Goal: Information Seeking & Learning: Understand process/instructions

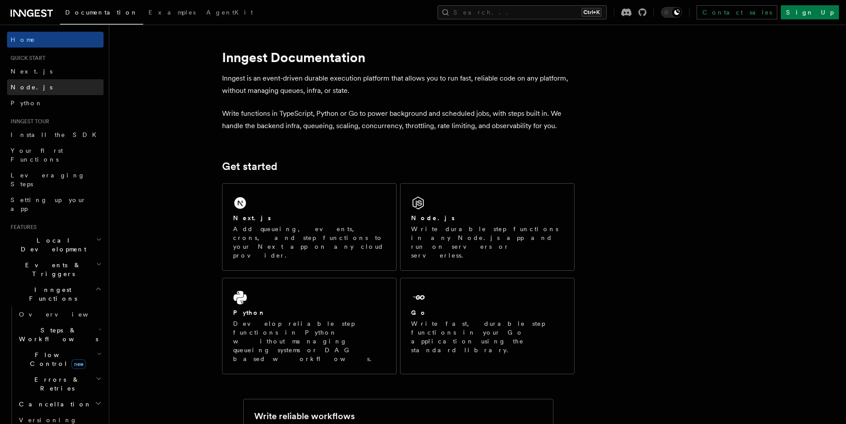
click at [47, 81] on link "Node.js" at bounding box center [55, 87] width 96 height 16
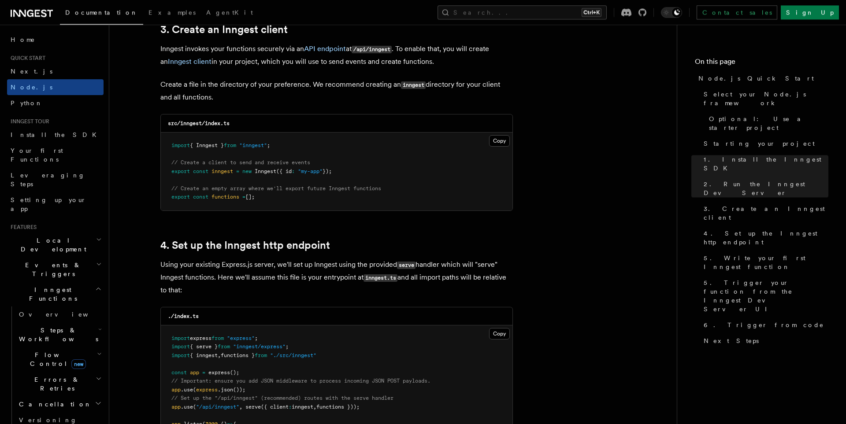
scroll to position [1155, 0]
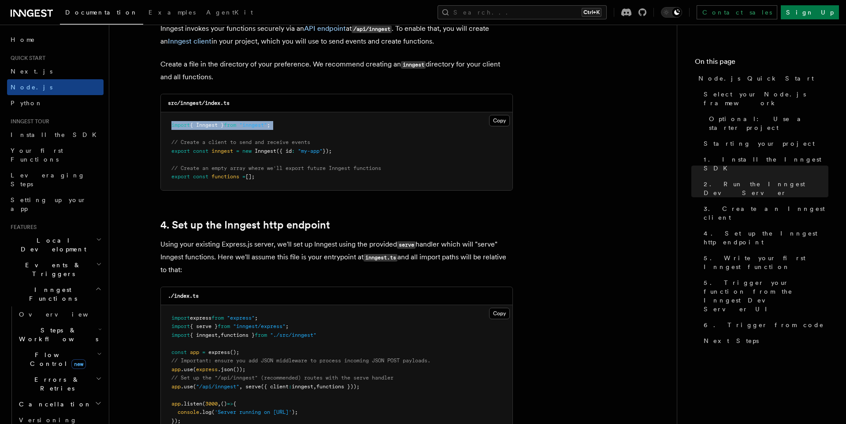
drag, startPoint x: 321, startPoint y: 134, endPoint x: 161, endPoint y: 122, distance: 160.4
click at [161, 122] on pre "import { Inngest } from "inngest" ; // Create a client to send and receive even…" at bounding box center [336, 151] width 351 height 78
copy code "import { Inngest } from "inngest" ;"
drag, startPoint x: 343, startPoint y: 157, endPoint x: 159, endPoint y: 150, distance: 184.2
click at [161, 150] on pre "import { Inngest } from "inngest" ; // Create a client to send and receive even…" at bounding box center [336, 151] width 351 height 78
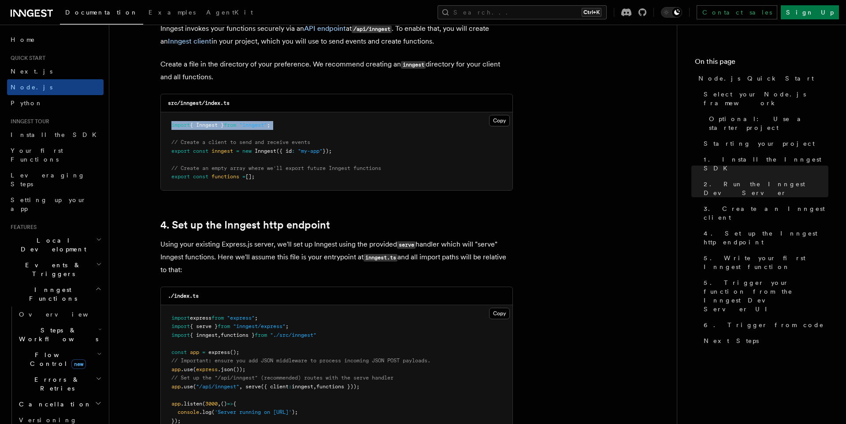
copy span "export const inngest = new Inngest ({ id : "my-app" });"
drag, startPoint x: 317, startPoint y: 141, endPoint x: 166, endPoint y: 146, distance: 151.6
click at [166, 146] on pre "import { Inngest } from "inngest" ; // Create a client to send and receive even…" at bounding box center [336, 151] width 351 height 78
copy span "// Create a client to send and receive events"
click at [510, 175] on pre "import { Inngest } from "inngest" ; // Create a client to send and receive even…" at bounding box center [336, 151] width 351 height 78
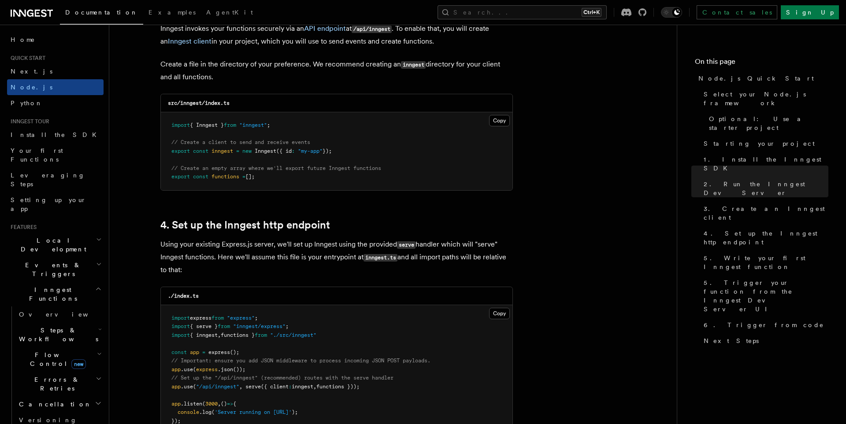
drag, startPoint x: 168, startPoint y: 170, endPoint x: 260, endPoint y: 180, distance: 92.6
click at [260, 180] on pre "import { Inngest } from "inngest" ; // Create a client to send and receive even…" at bounding box center [336, 151] width 351 height 78
copy code "// Create an empty array where we'll export future Inngest functions export con…"
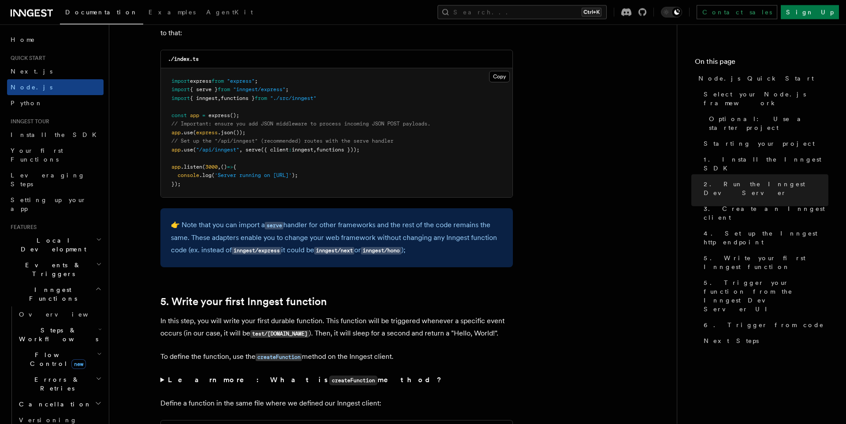
scroll to position [1398, 0]
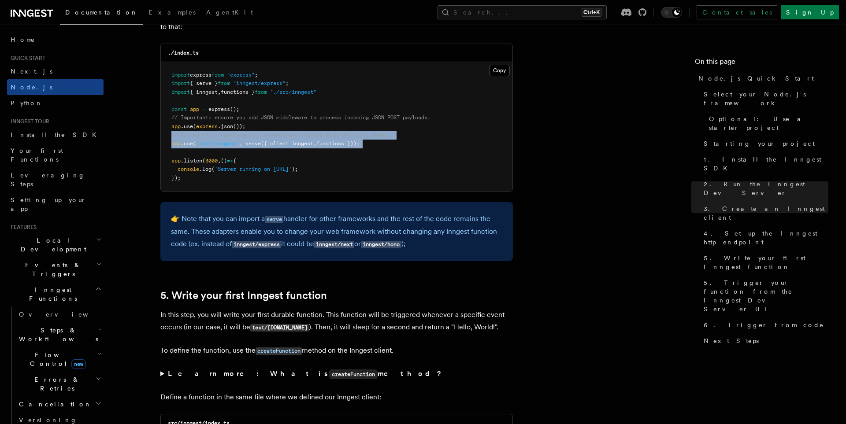
drag, startPoint x: 389, startPoint y: 151, endPoint x: 166, endPoint y: 139, distance: 223.6
click at [166, 139] on pre "import express from "express" ; import { serve } from "inngest/express" ; impor…" at bounding box center [336, 126] width 351 height 129
copy code "// Set up the "/api/inngest" (recommended) routes with the serve handler app .u…"
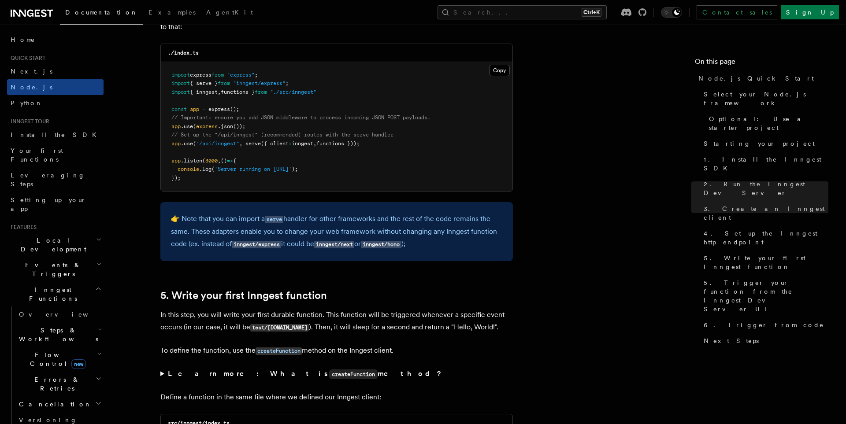
click at [240, 182] on pre "import express from "express" ; import { serve } from "inngest/express" ; impor…" at bounding box center [336, 126] width 351 height 129
drag, startPoint x: 336, startPoint y: 91, endPoint x: 170, endPoint y: 84, distance: 167.1
click at [170, 84] on pre "import express from "express" ; import { serve } from "inngest/express" ; impor…" at bounding box center [336, 126] width 351 height 129
copy code "import { serve } from "inngest/express" ; import { inngest , functions } from "…"
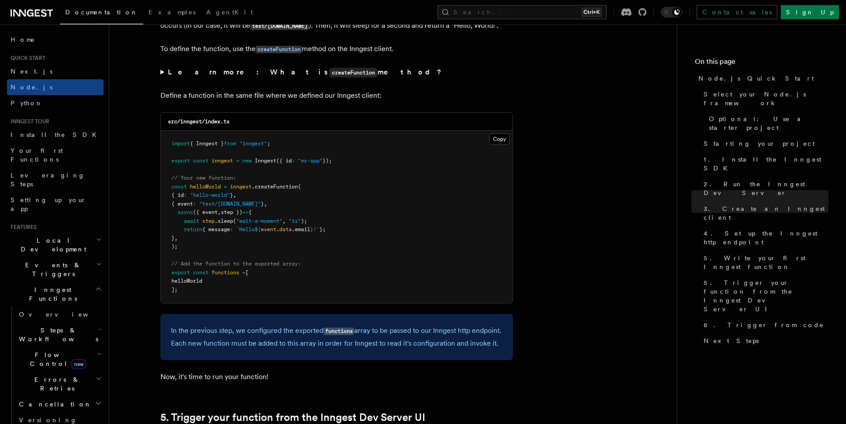
scroll to position [1702, 0]
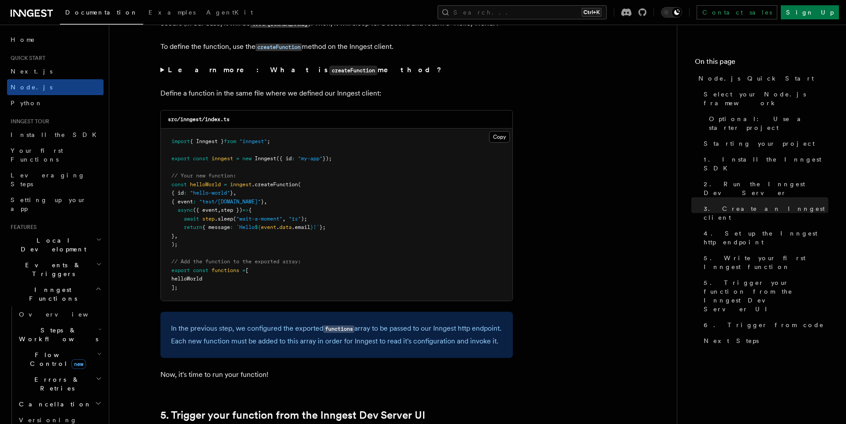
click at [385, 208] on pre "import { Inngest } from "inngest" ; export const inngest = new Inngest ({ id : …" at bounding box center [336, 215] width 351 height 172
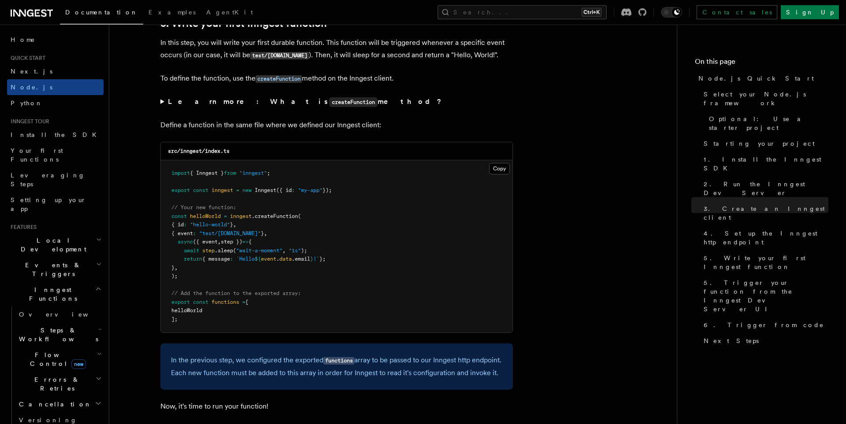
scroll to position [1641, 0]
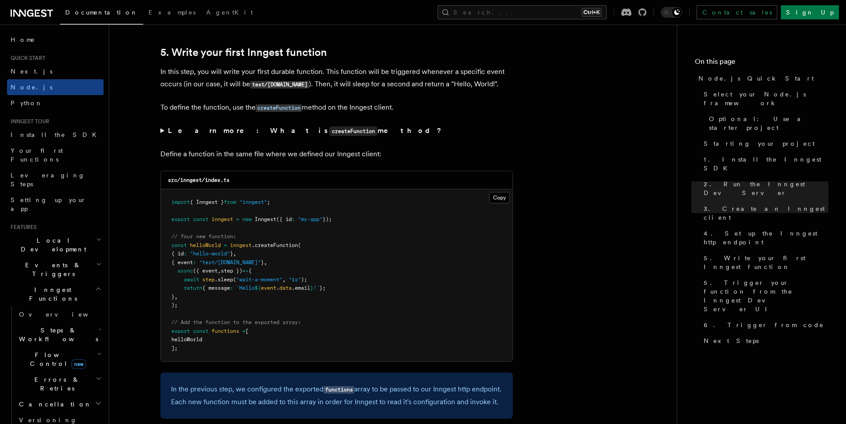
click at [35, 17] on icon at bounding box center [32, 13] width 42 height 11
